Goal: Navigation & Orientation: Find specific page/section

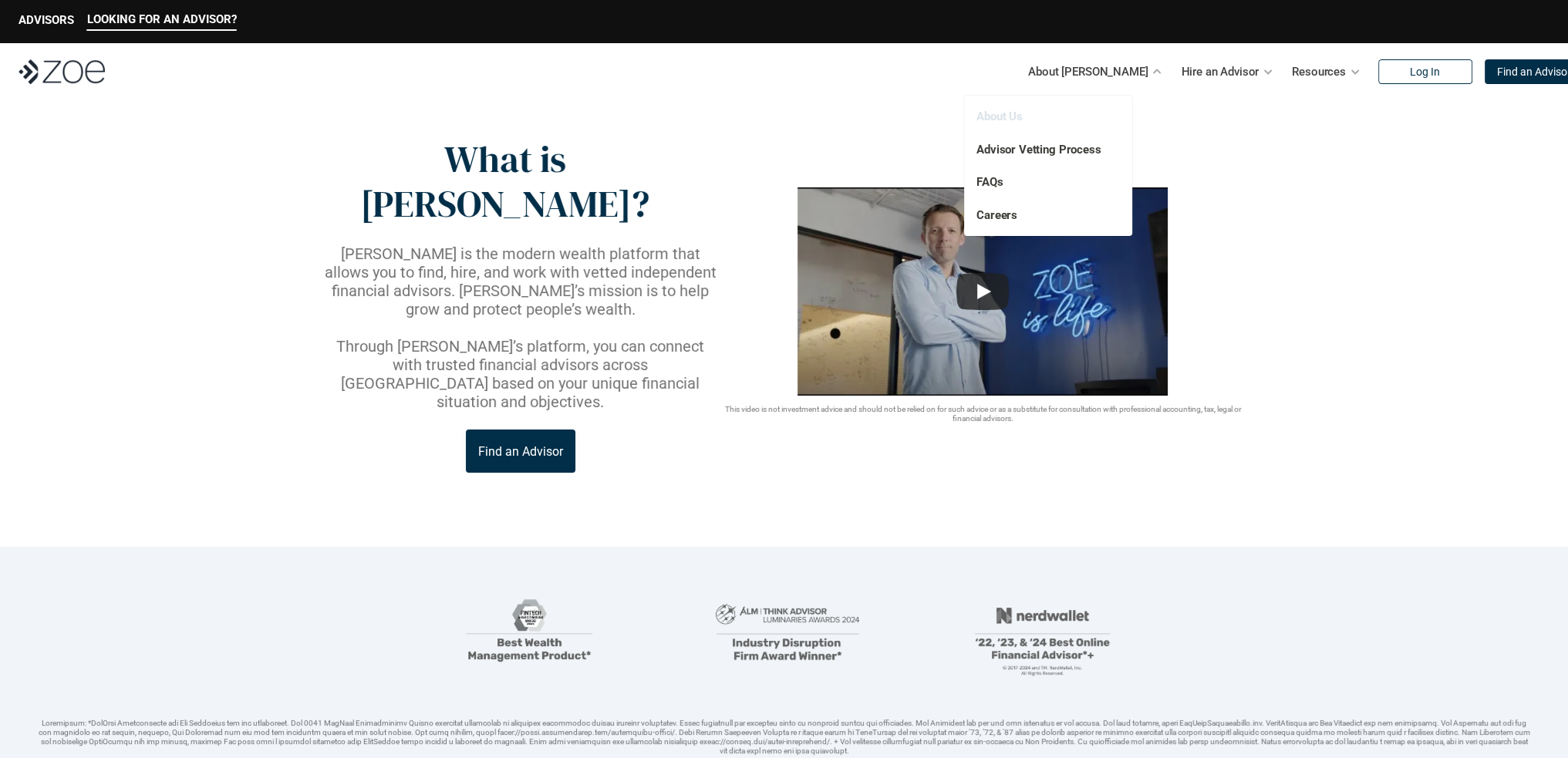
click at [1005, 116] on link "About Us" at bounding box center [1000, 117] width 47 height 14
click at [69, 76] on img at bounding box center [61, 71] width 87 height 24
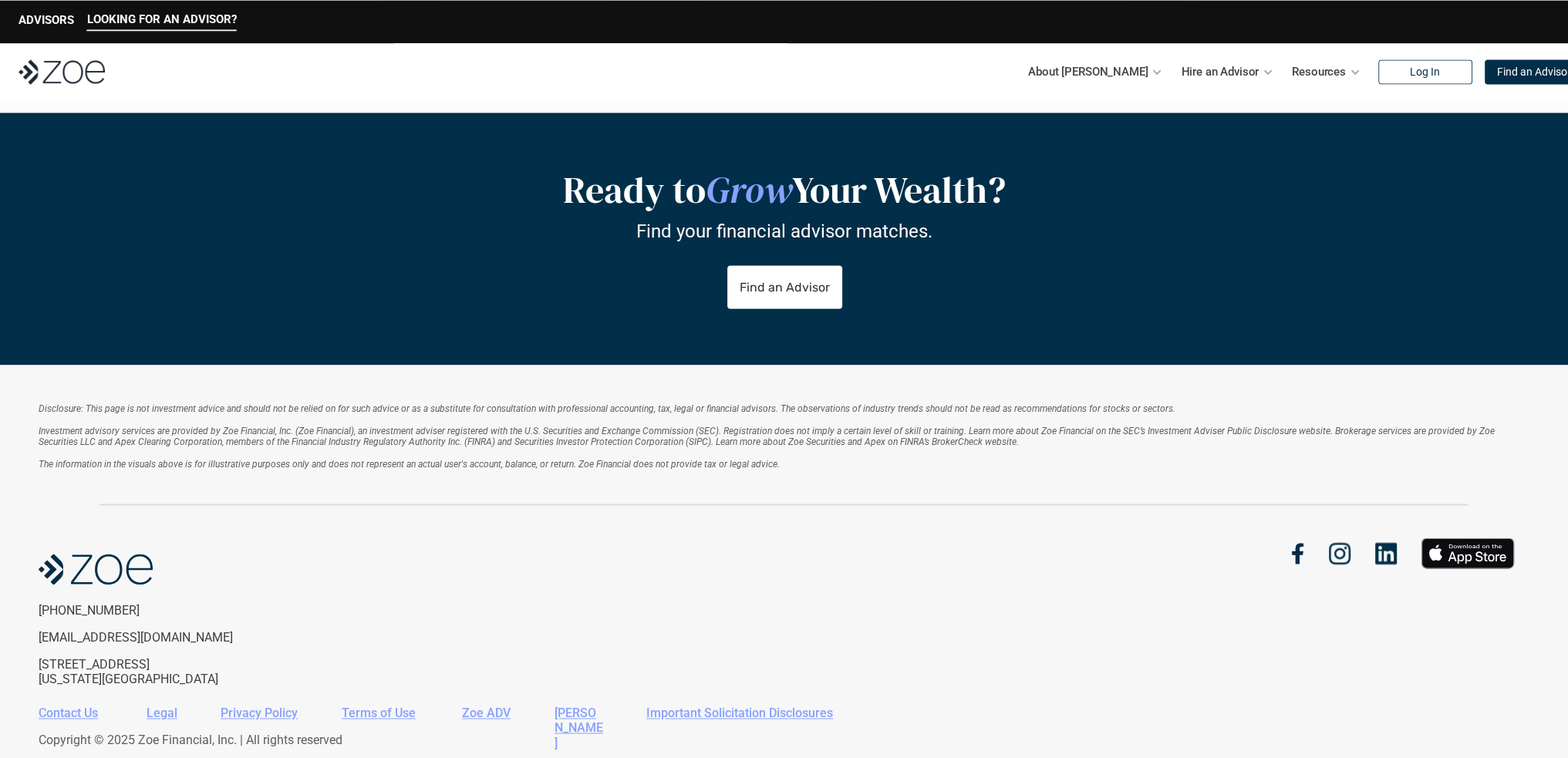
scroll to position [3086, 0]
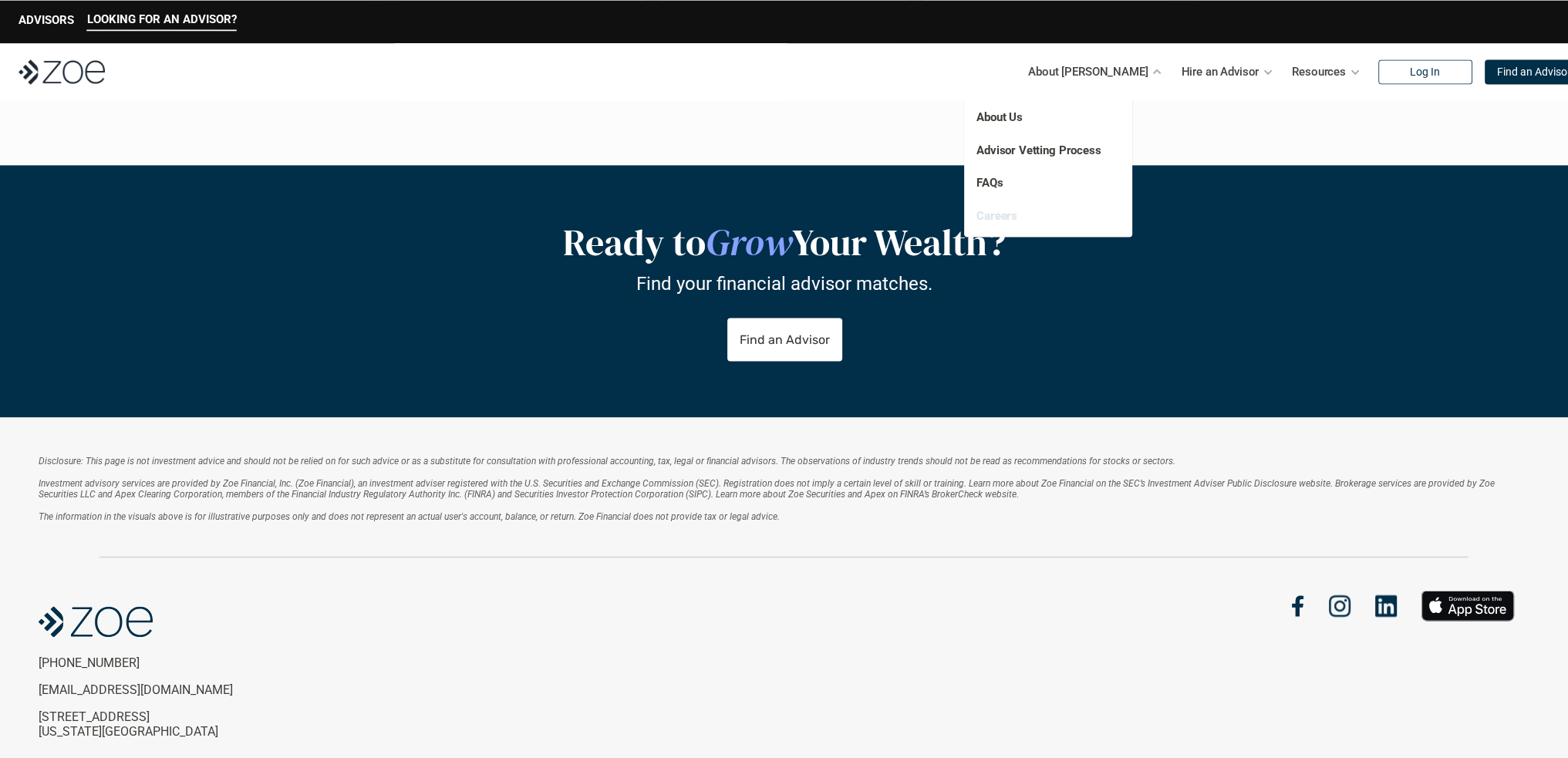
click at [995, 217] on link "Careers" at bounding box center [997, 215] width 41 height 14
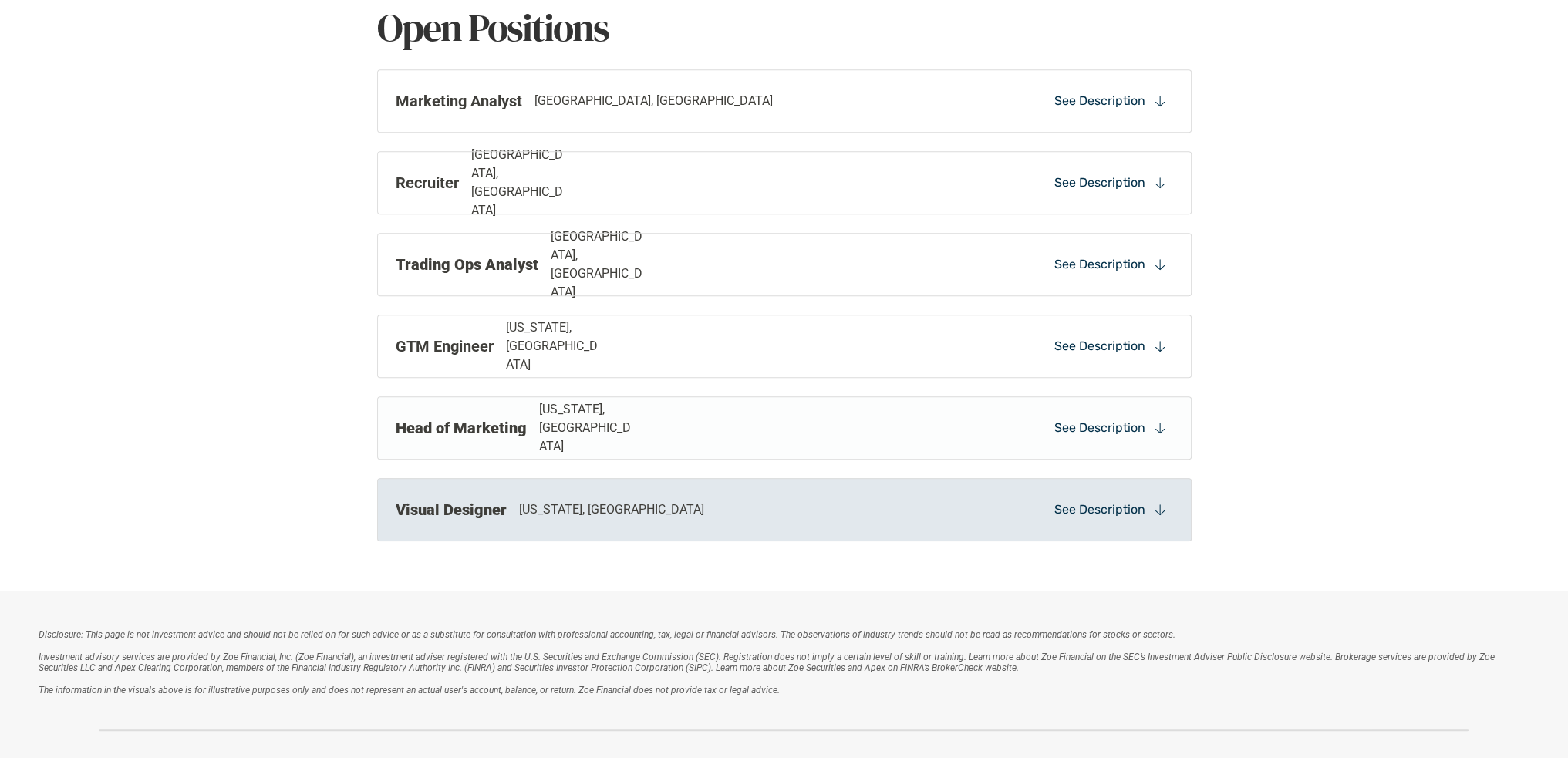
scroll to position [978, 0]
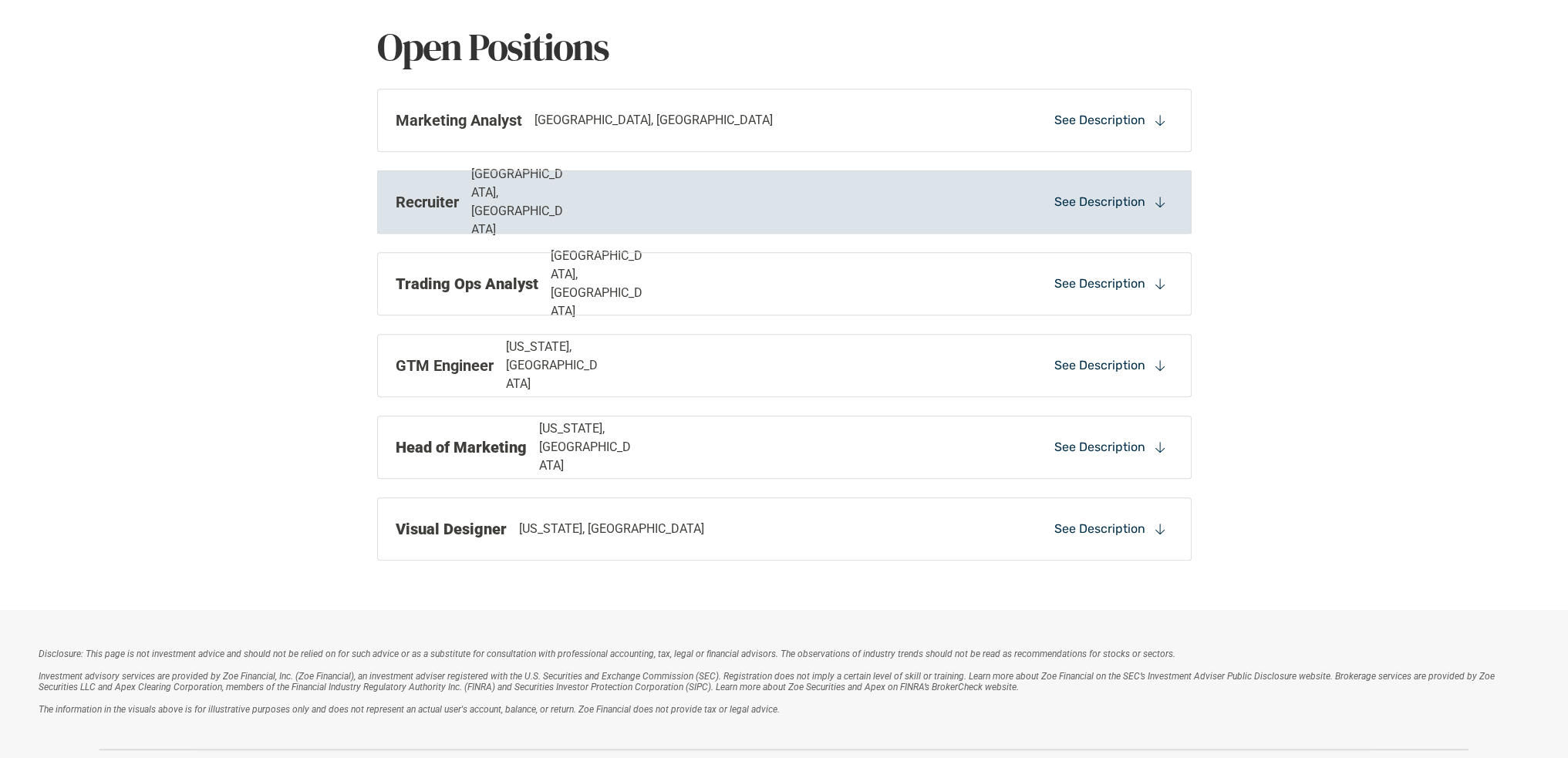
click at [1111, 203] on p "See Description" at bounding box center [1100, 201] width 91 height 17
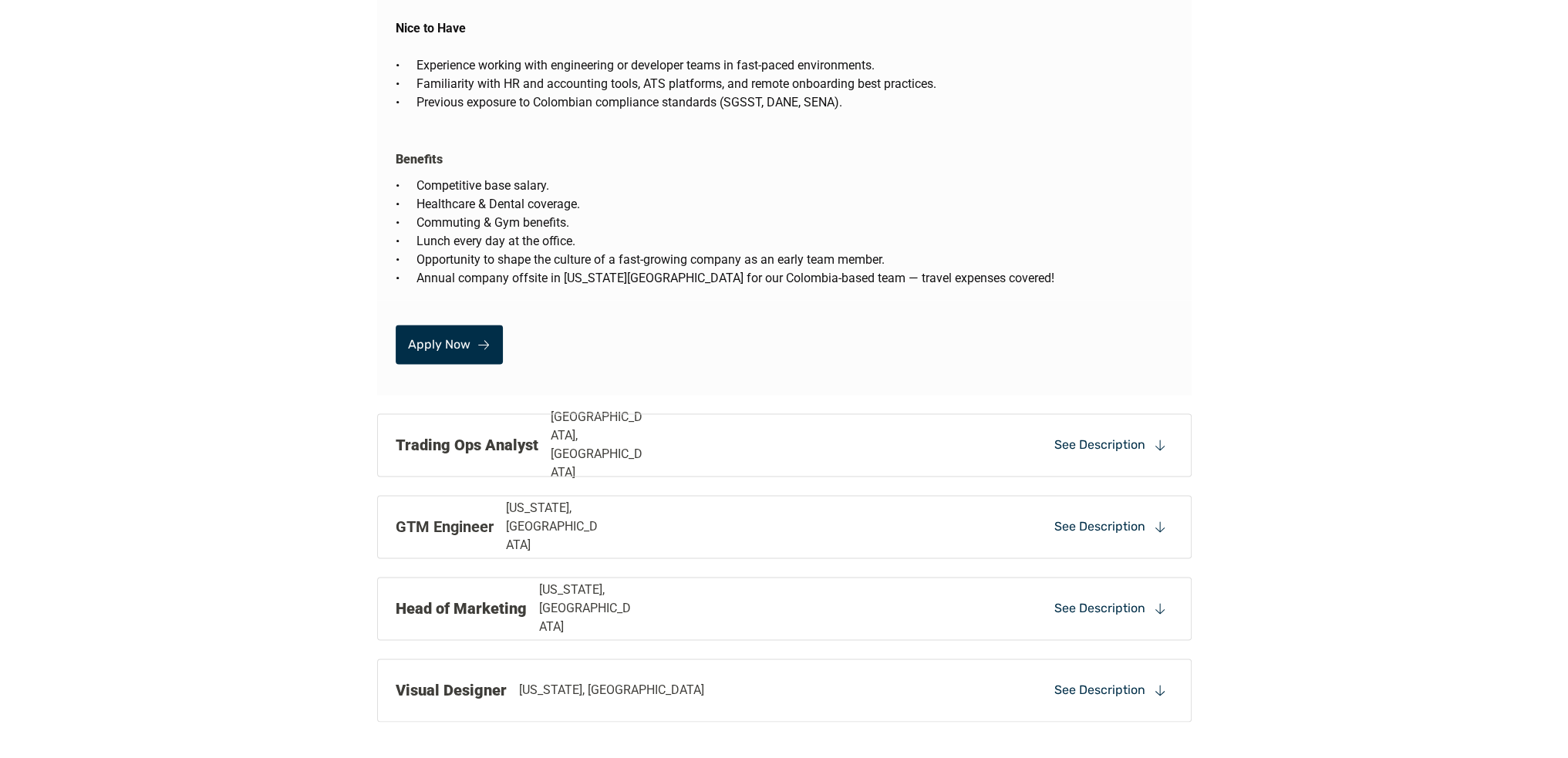
scroll to position [2957, 0]
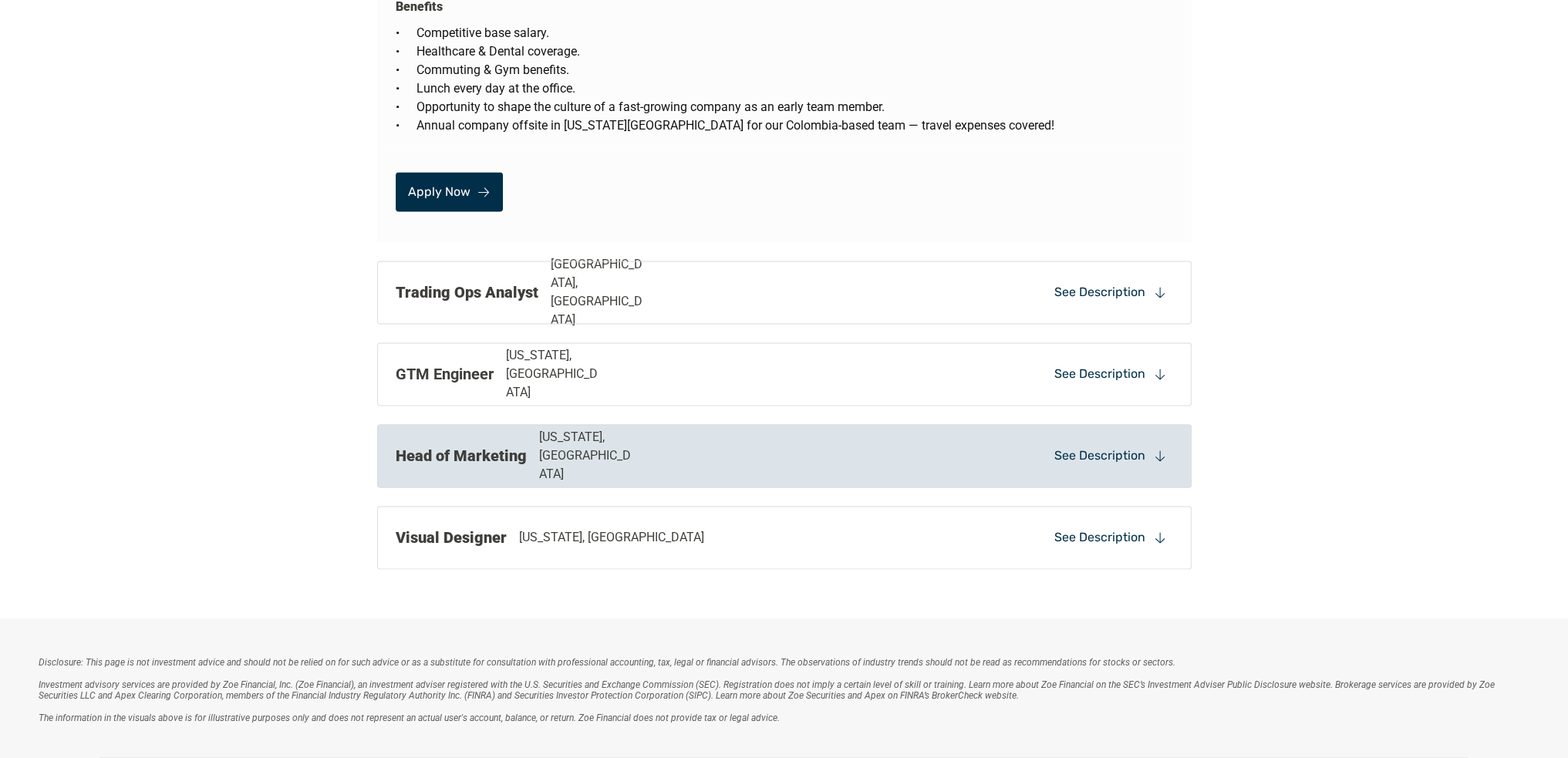
click at [629, 443] on div "Head of Marketing [US_STATE], [GEOGRAPHIC_DATA] See Description" at bounding box center [784, 455] width 814 height 63
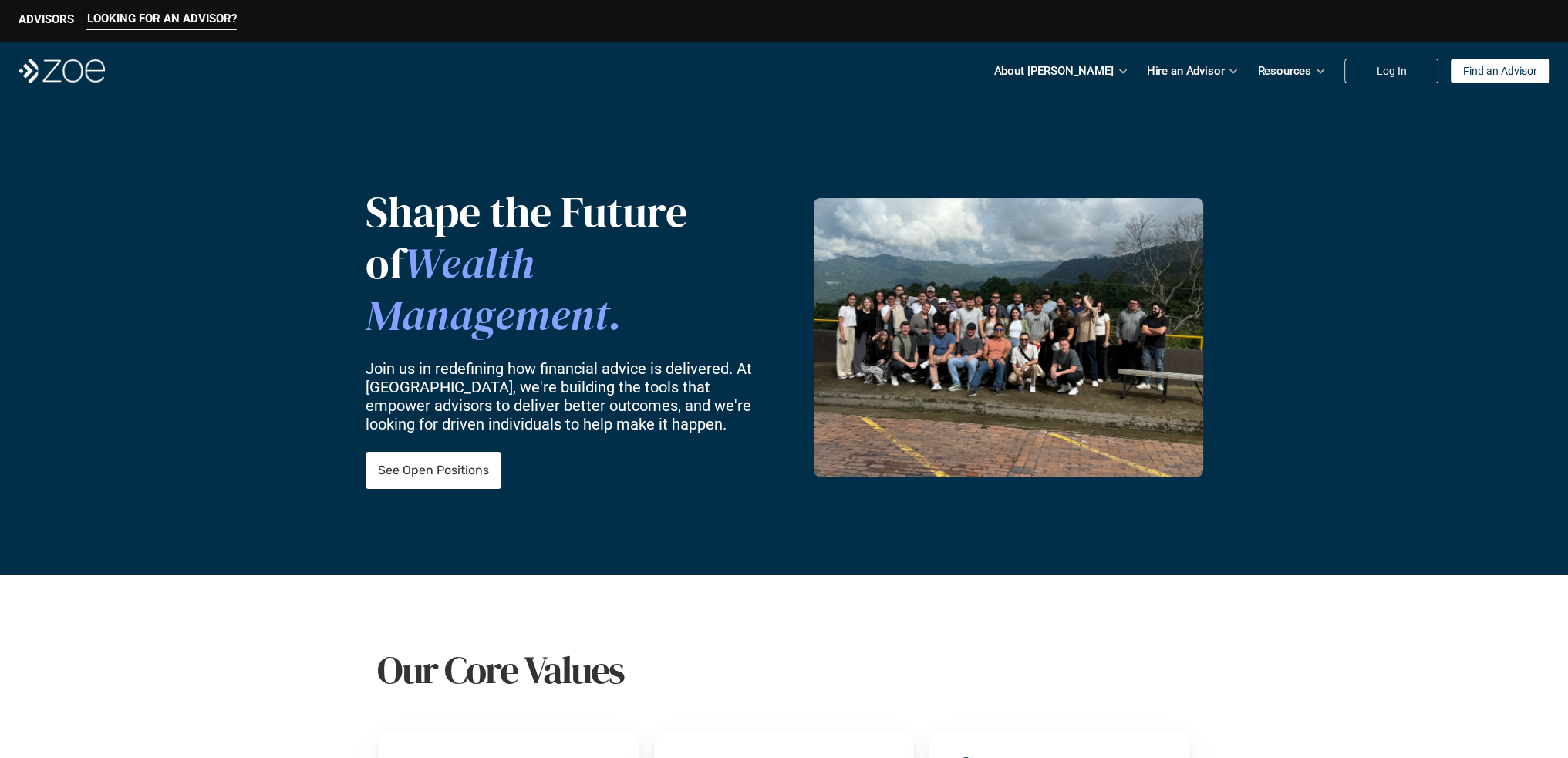
scroll to position [0, 0]
click at [1024, 341] on img at bounding box center [1008, 339] width 389 height 278
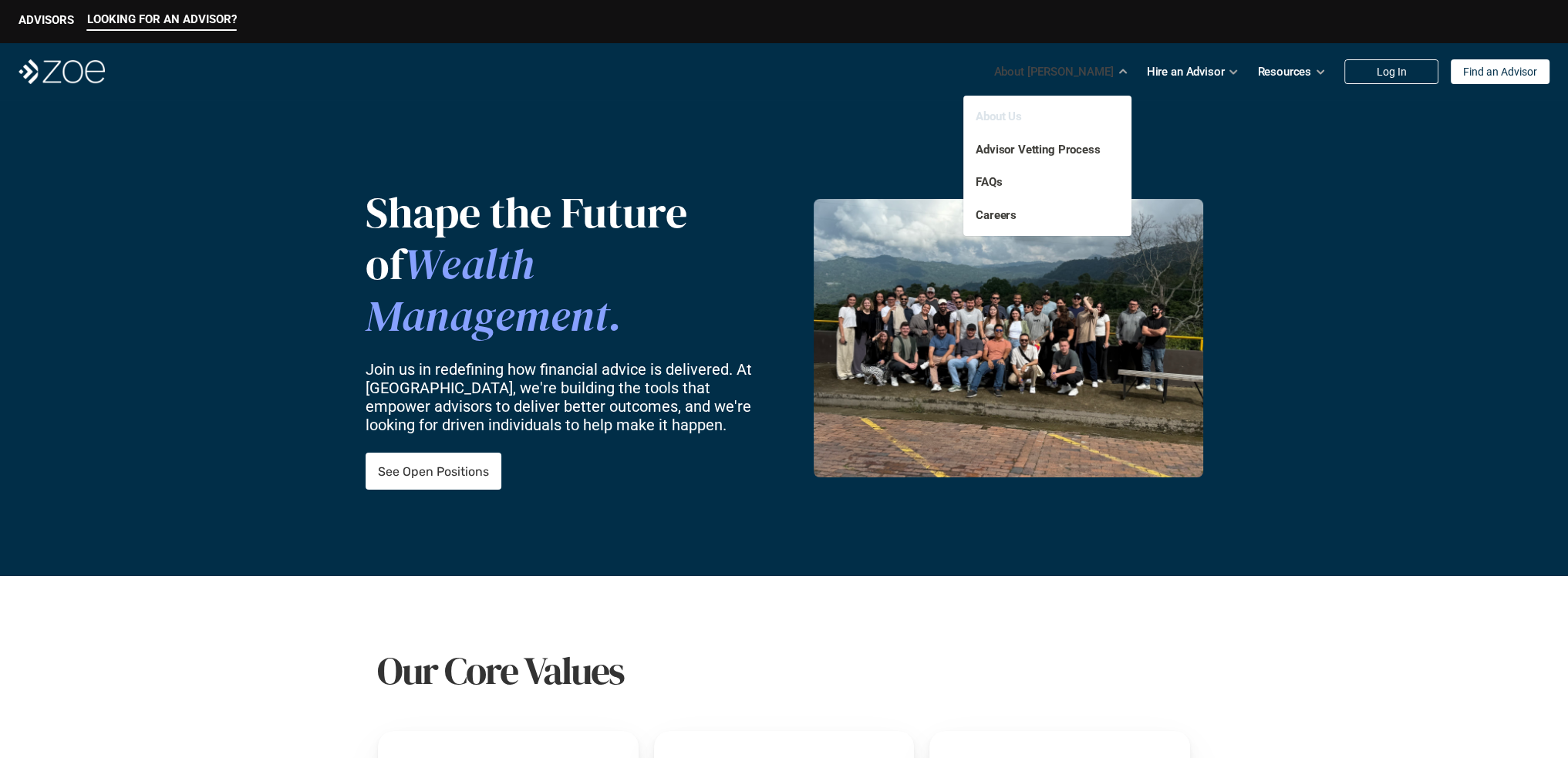
drag, startPoint x: 999, startPoint y: 107, endPoint x: 1003, endPoint y: 120, distance: 13.6
click at [999, 107] on div "About Us Advisor Vetting Process FAQs Careers" at bounding box center [1047, 165] width 168 height 140
click at [1006, 123] on link "About Us" at bounding box center [999, 117] width 47 height 14
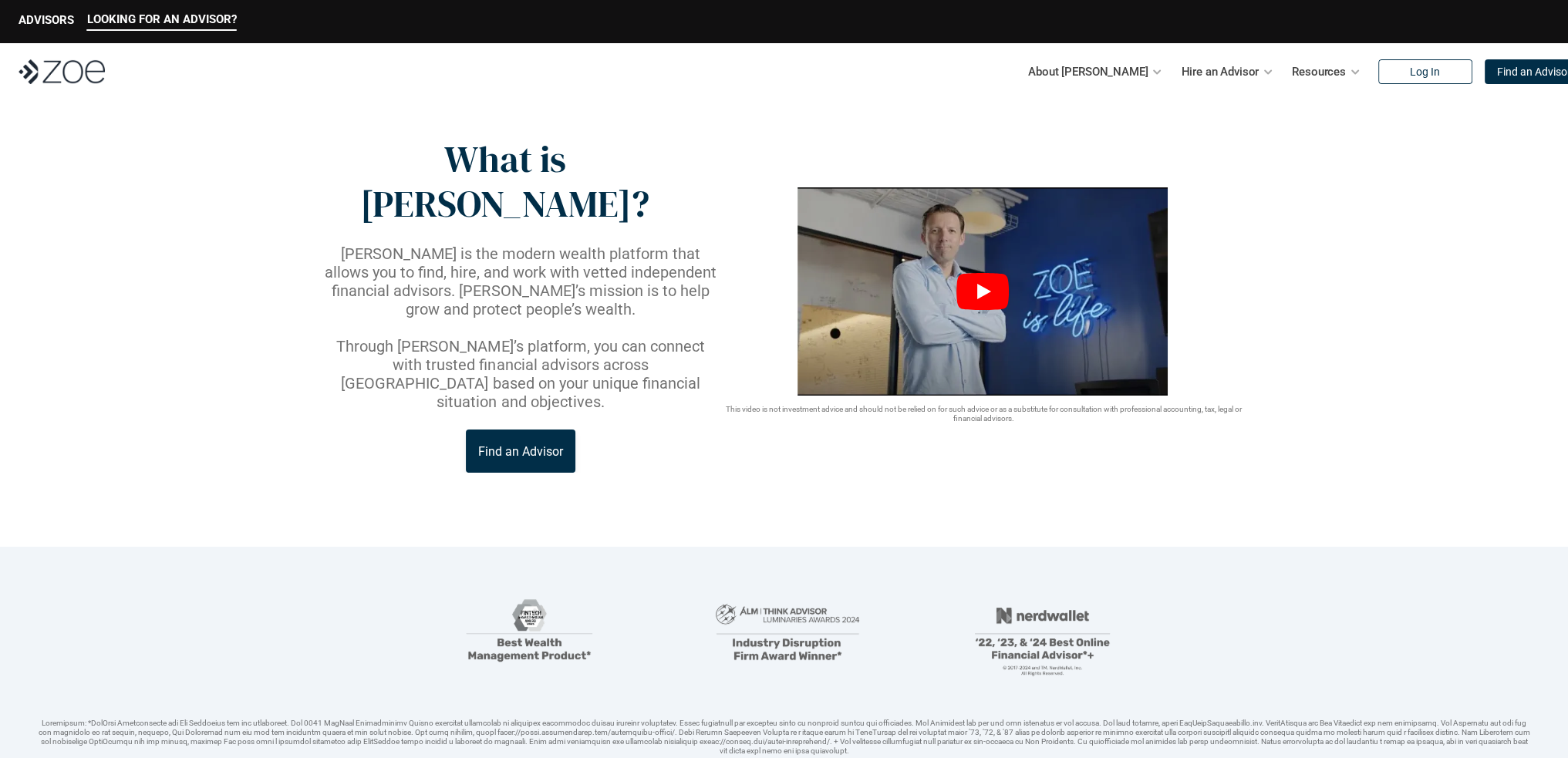
click at [976, 192] on img at bounding box center [982, 292] width 371 height 208
click at [493, 430] on link "Find an Advisor" at bounding box center [520, 451] width 110 height 43
